Goal: Navigation & Orientation: Find specific page/section

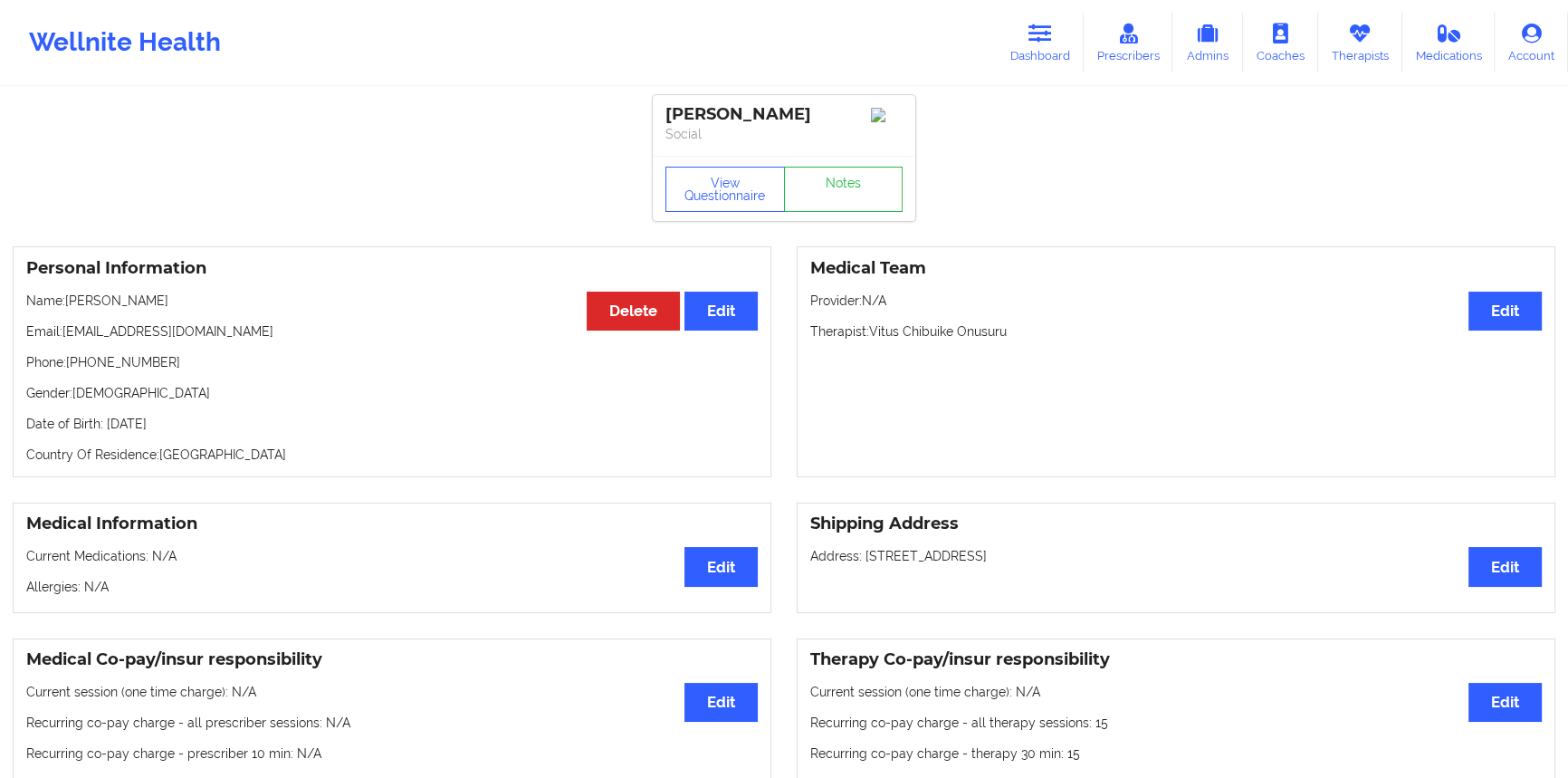
click at [203, 40] on div "Wellnite Health" at bounding box center [124, 42] width 249 height 72
click at [1021, 54] on link "Dashboard" at bounding box center [1040, 42] width 87 height 59
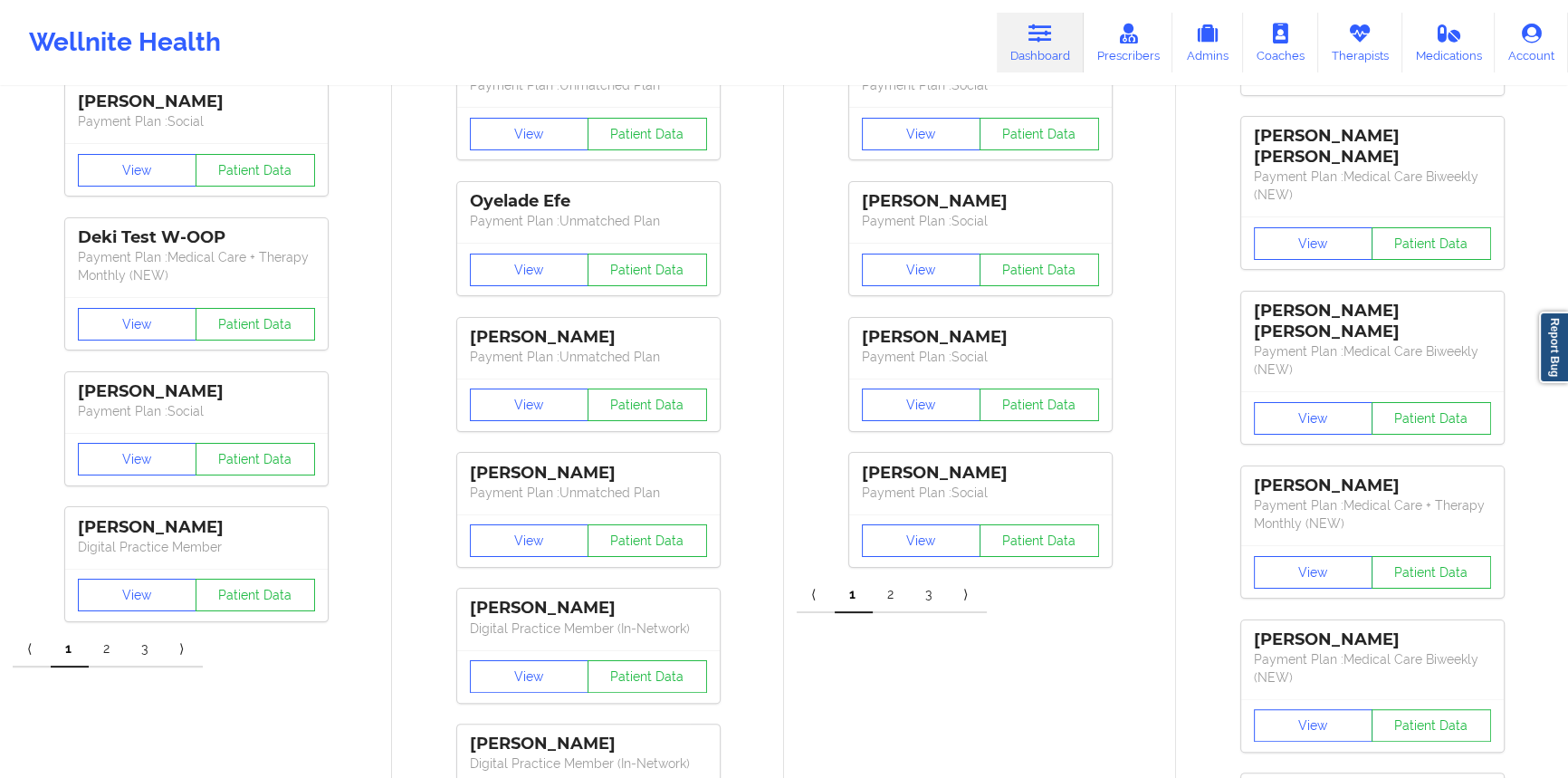
scroll to position [823, 0]
